Goal: Task Accomplishment & Management: Manage account settings

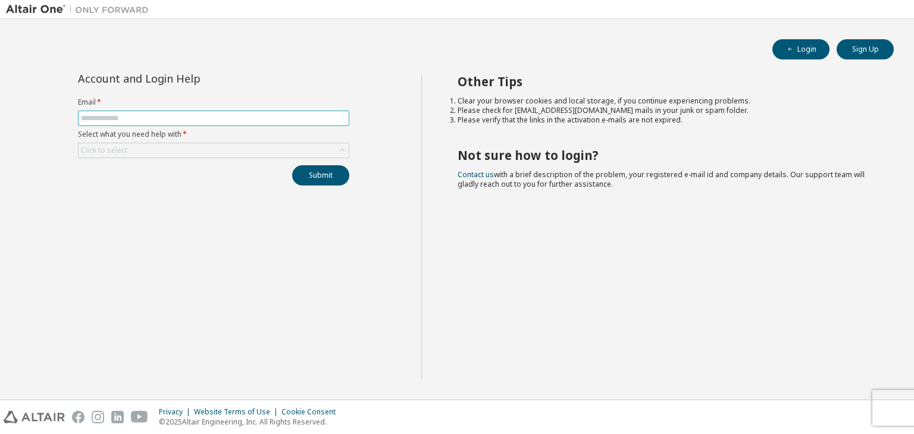
click at [179, 111] on span at bounding box center [213, 118] width 271 height 15
click at [179, 112] on span at bounding box center [213, 118] width 271 height 15
click at [179, 121] on input "text" at bounding box center [213, 119] width 265 height 10
type input "**********"
click at [179, 148] on div "Click to select" at bounding box center [214, 150] width 270 height 14
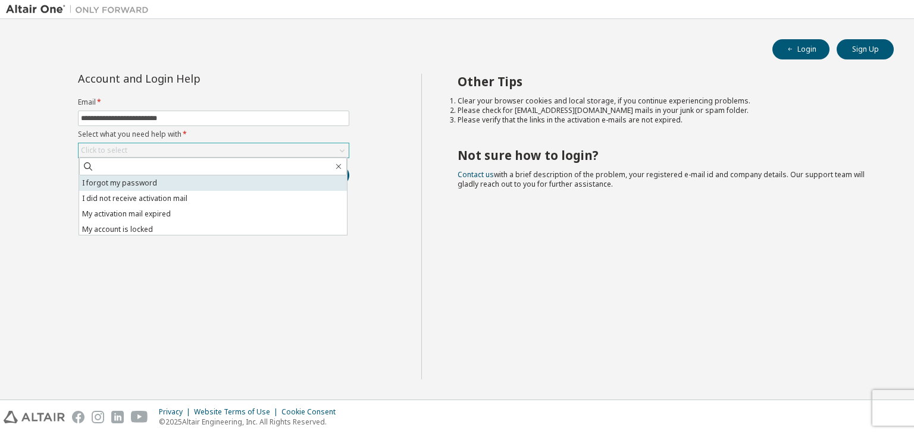
click at [212, 180] on li "I forgot my password" at bounding box center [213, 183] width 268 height 15
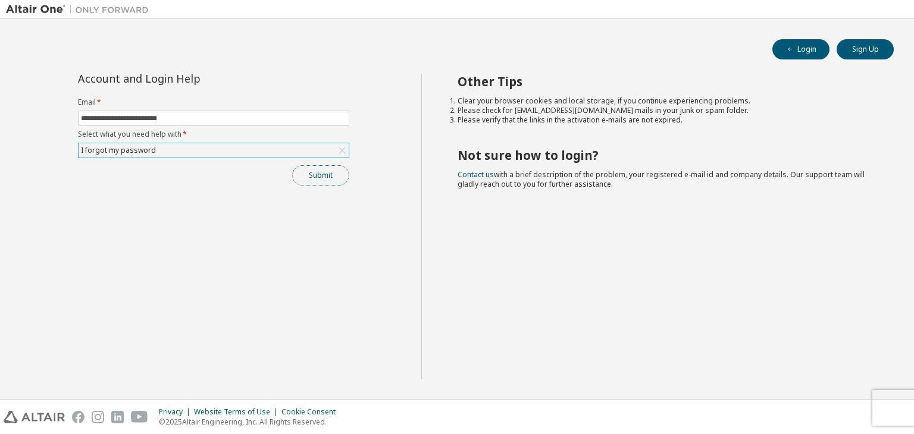
click at [339, 181] on button "Submit" at bounding box center [320, 175] width 57 height 20
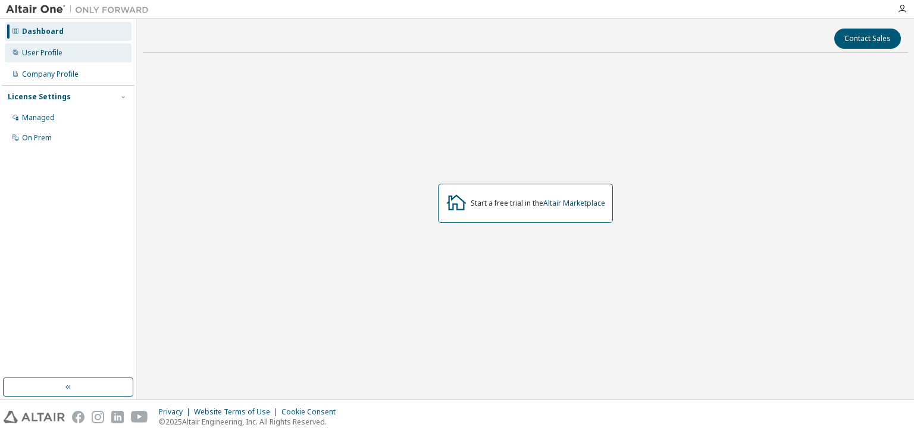
click at [58, 55] on div "User Profile" at bounding box center [42, 53] width 40 height 10
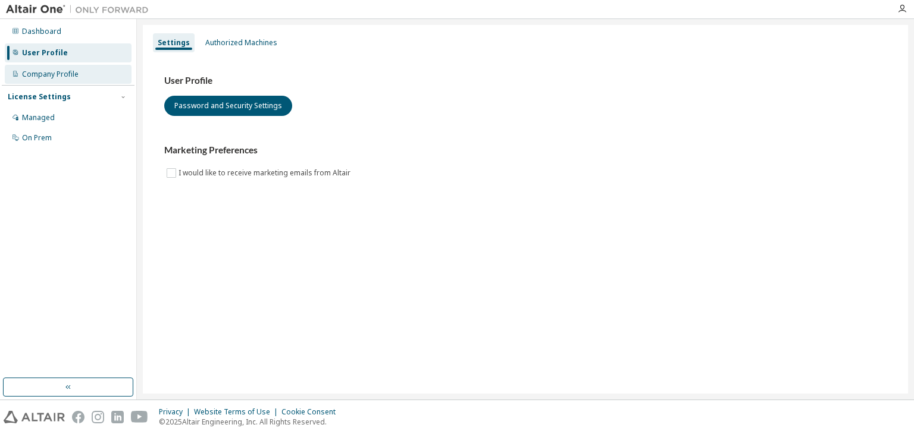
click at [71, 77] on div "Company Profile" at bounding box center [50, 75] width 57 height 10
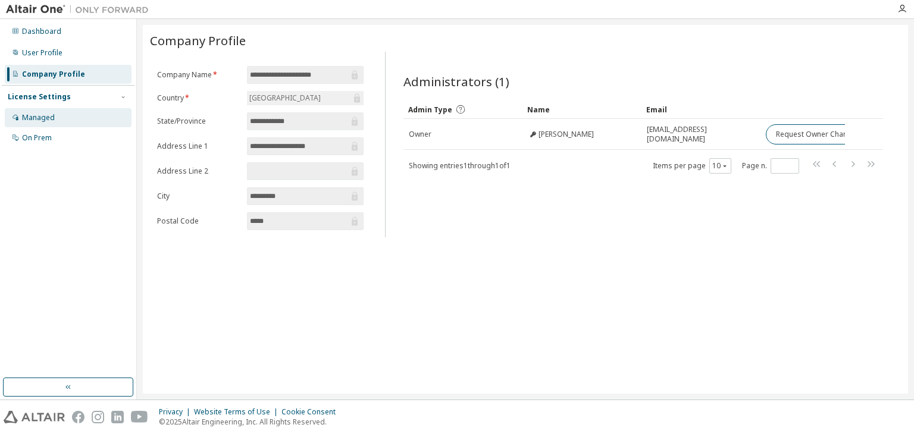
click at [77, 117] on div "Managed" at bounding box center [68, 117] width 127 height 19
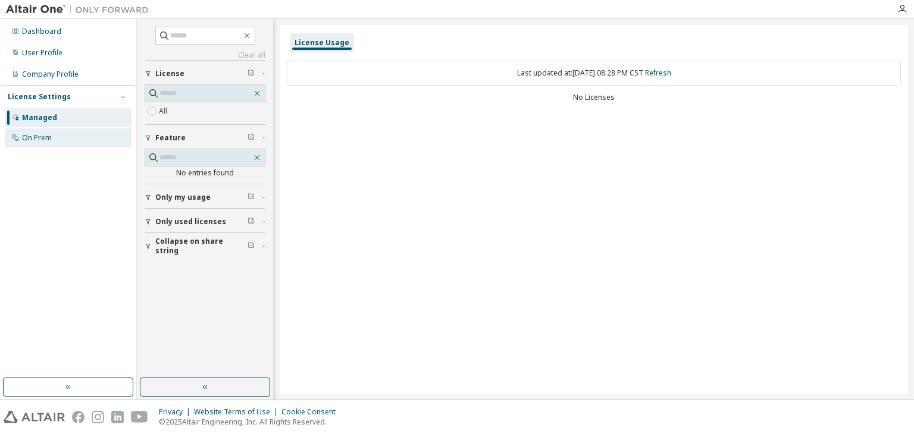
click at [60, 133] on div "On Prem" at bounding box center [68, 138] width 127 height 19
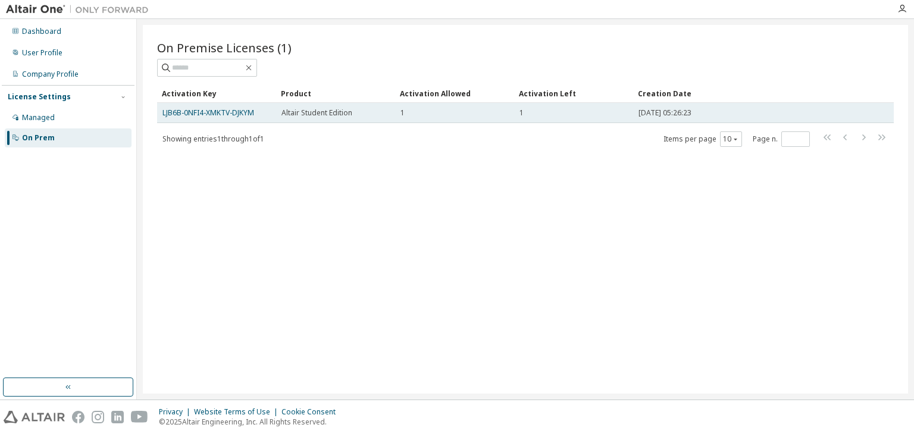
click at [427, 112] on div "1" at bounding box center [454, 113] width 108 height 10
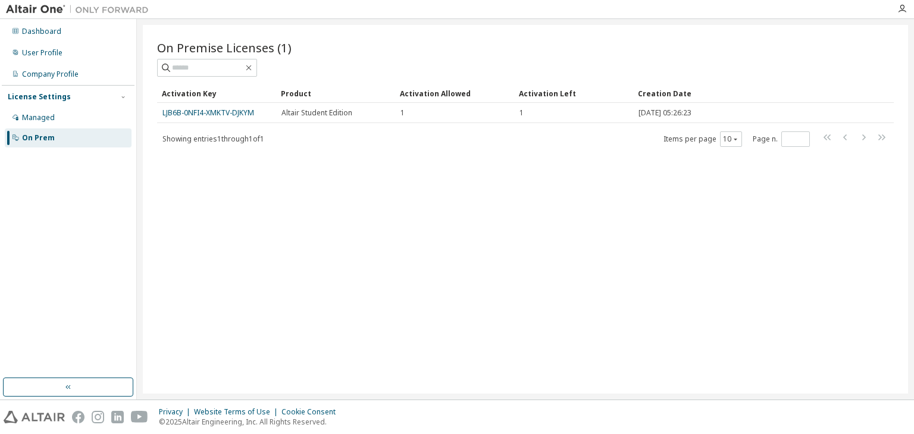
click at [56, 129] on div "On Prem" at bounding box center [68, 138] width 127 height 19
click at [65, 113] on div "Managed" at bounding box center [68, 117] width 127 height 19
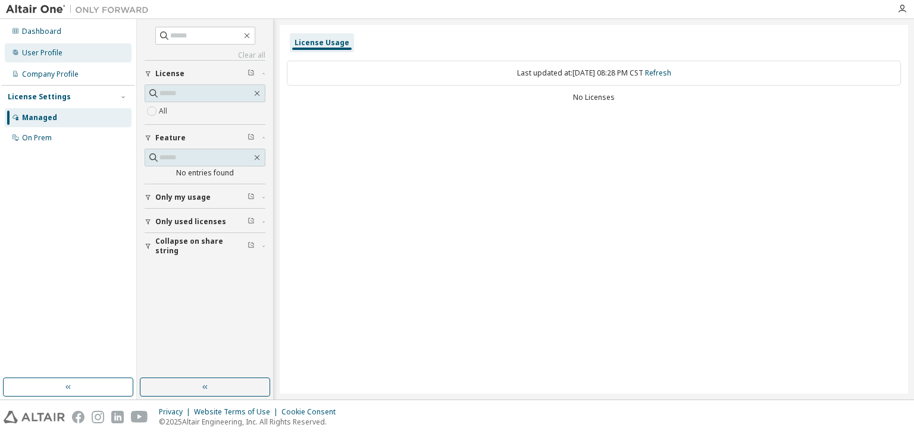
click at [76, 60] on div "User Profile" at bounding box center [68, 52] width 127 height 19
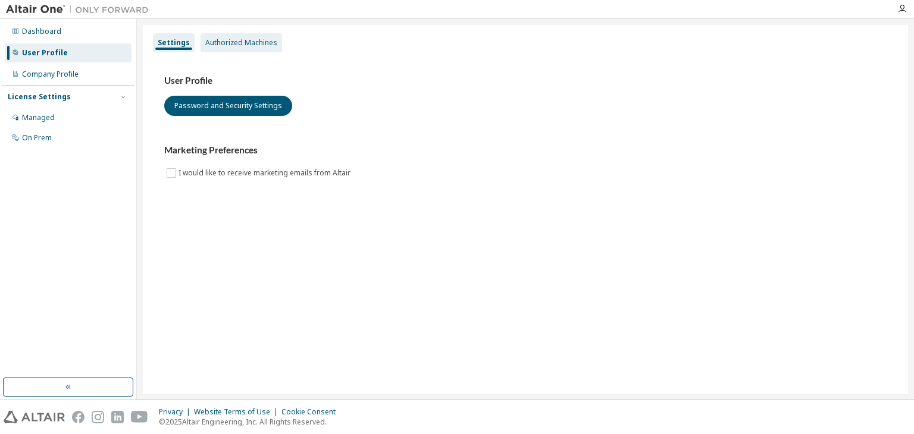
click at [231, 42] on div "Authorized Machines" at bounding box center [241, 43] width 72 height 10
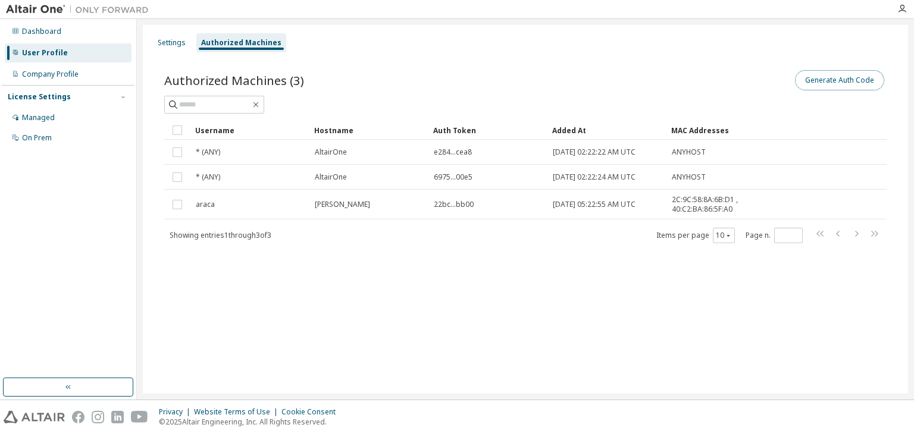
click at [832, 73] on button "Generate Auth Code" at bounding box center [839, 80] width 89 height 20
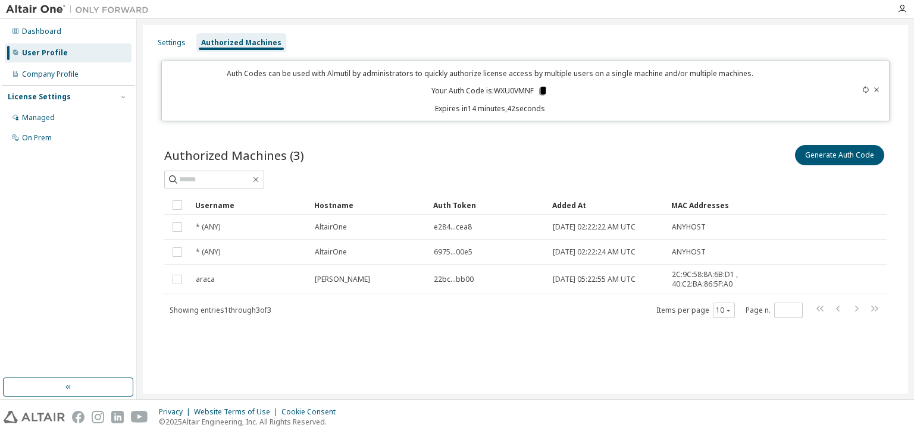
click at [543, 94] on icon at bounding box center [542, 91] width 11 height 11
click at [541, 90] on icon at bounding box center [543, 91] width 7 height 8
click at [543, 92] on icon at bounding box center [543, 91] width 7 height 8
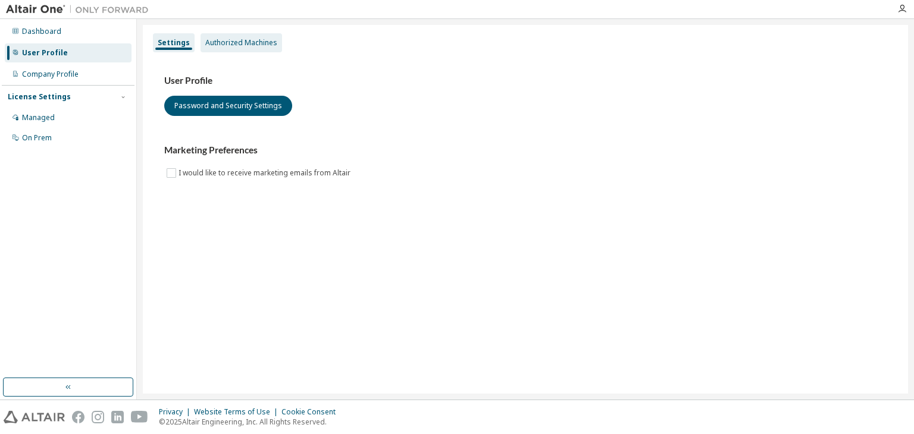
click at [253, 48] on div "Authorized Machines" at bounding box center [242, 42] width 82 height 19
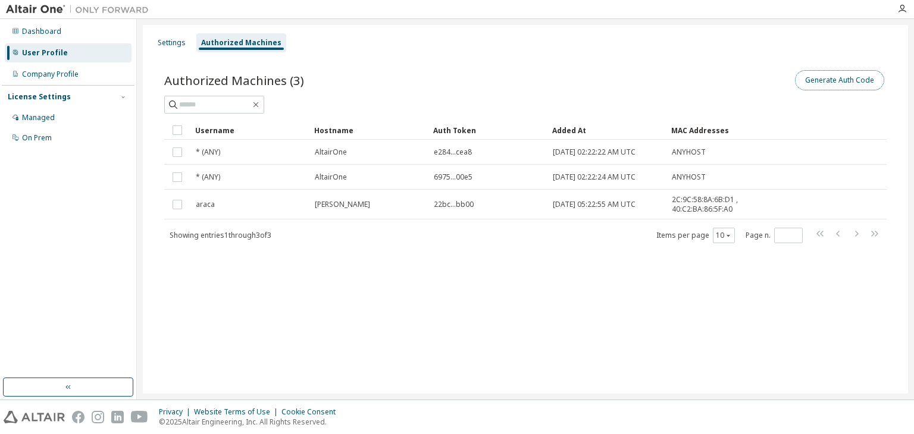
click at [819, 82] on button "Generate Auth Code" at bounding box center [839, 80] width 89 height 20
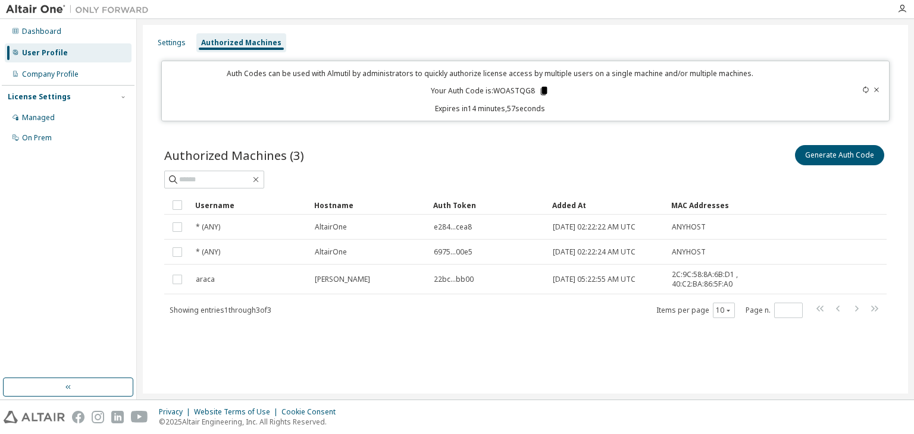
click at [543, 90] on icon at bounding box center [543, 91] width 7 height 8
